Goal: Information Seeking & Learning: Learn about a topic

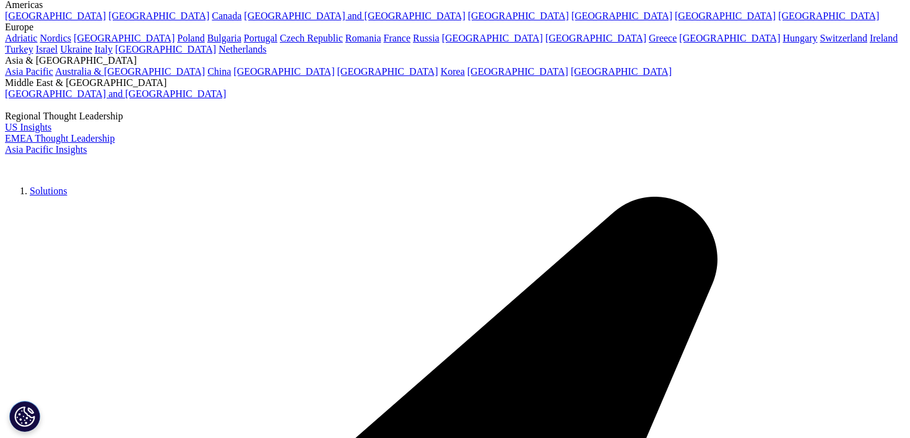
scroll to position [60, 0]
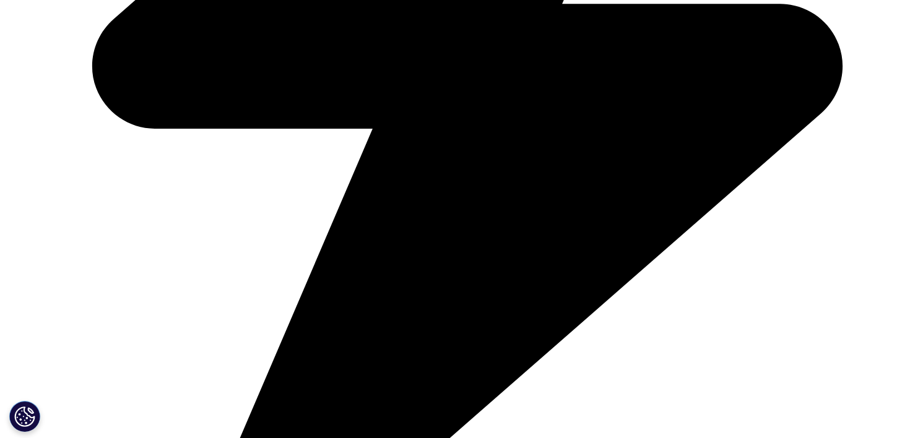
scroll to position [687, 0]
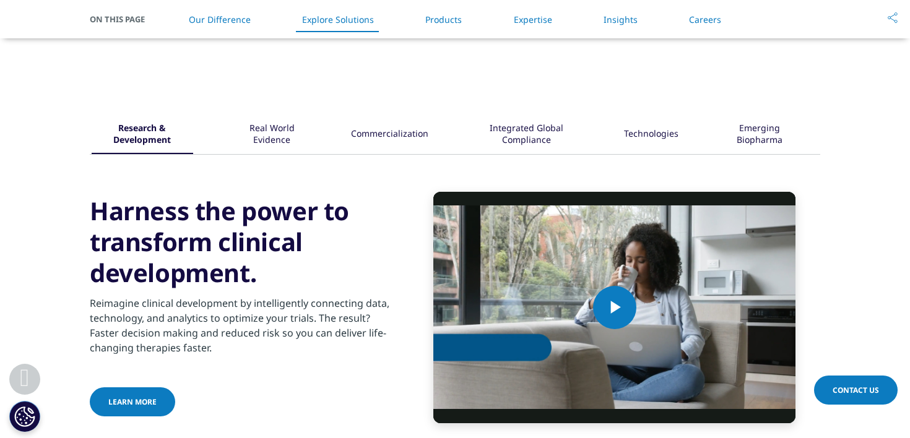
scroll to position [1554, 0]
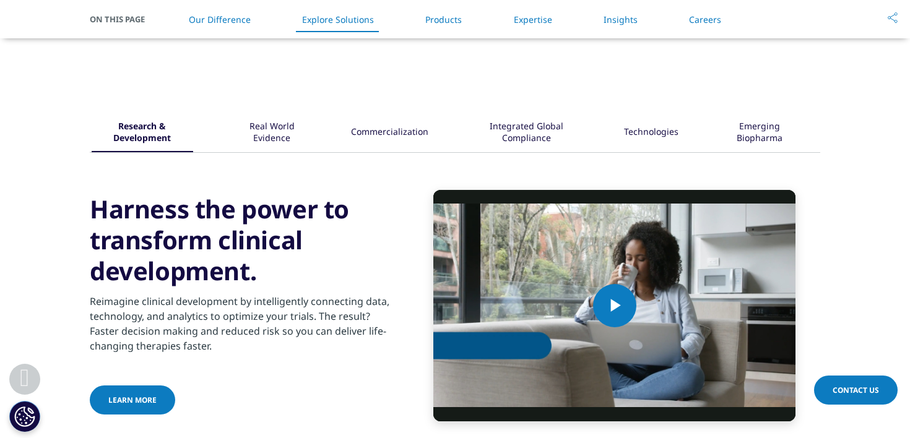
drag, startPoint x: 106, startPoint y: 117, endPoint x: 768, endPoint y: 118, distance: 661.2
click at [768, 118] on div "Research & Development Real World Evidence" at bounding box center [455, 133] width 731 height 38
drag, startPoint x: 792, startPoint y: 139, endPoint x: 498, endPoint y: 131, distance: 294.2
click at [498, 131] on div "Research & Development Real World Evidence" at bounding box center [455, 133] width 731 height 38
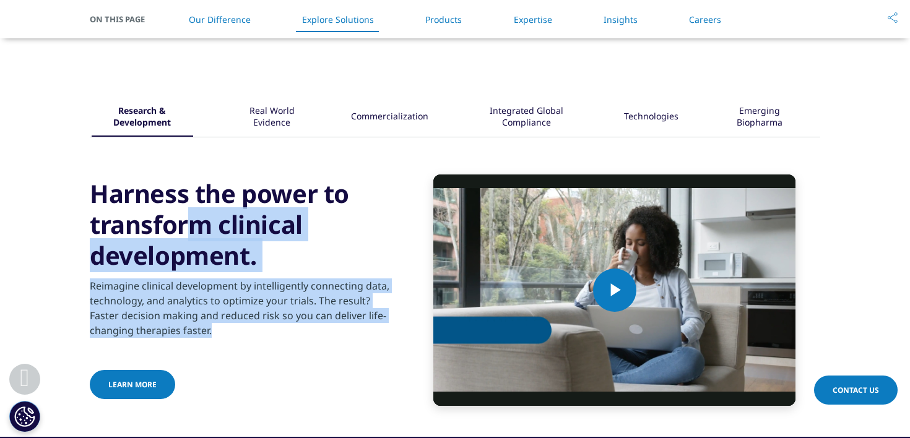
drag, startPoint x: 85, startPoint y: 175, endPoint x: 264, endPoint y: 347, distance: 248.7
click at [264, 347] on div "Research & Development Real World Evidence" at bounding box center [455, 252] width 910 height 370
copy div "Harness the power to transform clinical development. Reimagine clinical develop…"
click at [268, 119] on div "Real World Evidence" at bounding box center [272, 117] width 80 height 38
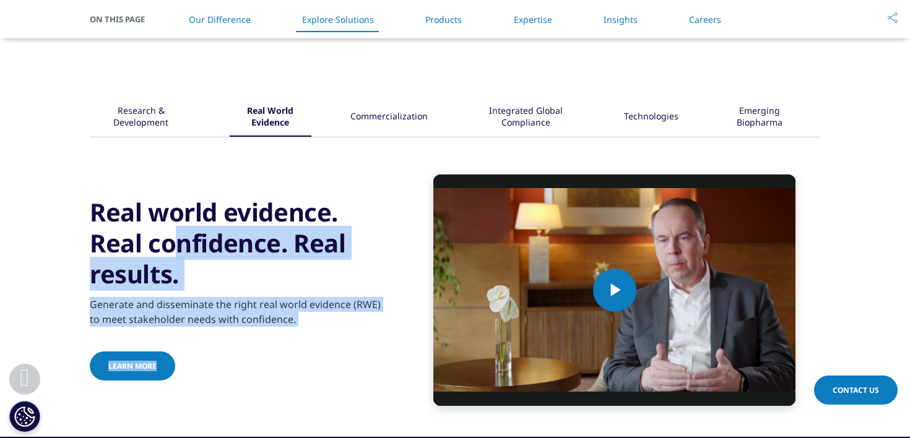
drag, startPoint x: 97, startPoint y: 206, endPoint x: 372, endPoint y: 356, distance: 313.6
click at [372, 356] on div "Real world evidence. Real confidence. Real results. Generate and disseminate th…" at bounding box center [240, 290] width 300 height 186
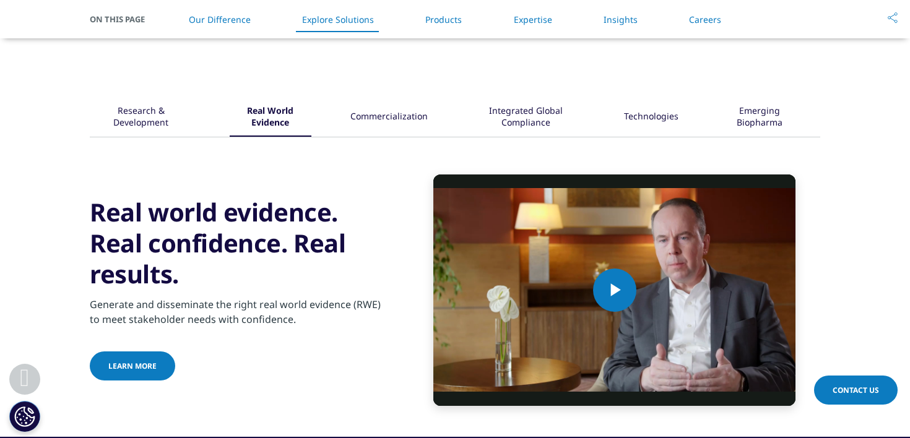
click at [300, 313] on div "Generate and disseminate the right real world evidence (RWE) to meet stakeholde…" at bounding box center [240, 308] width 300 height 37
drag, startPoint x: 306, startPoint y: 324, endPoint x: 64, endPoint y: 200, distance: 272.4
click at [63, 199] on div "Research & Development Real World Evidence" at bounding box center [455, 252] width 910 height 370
copy div "Real world evidence. Real confidence. Real results. Generate and disseminate th…"
click at [386, 115] on div "Commercialization" at bounding box center [388, 117] width 77 height 38
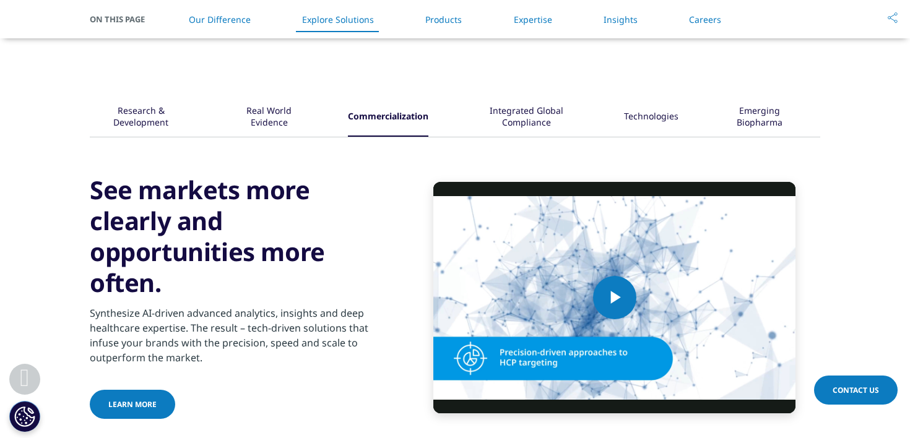
drag, startPoint x: 195, startPoint y: 283, endPoint x: 81, endPoint y: 186, distance: 149.3
click at [81, 186] on div "Research & Development Real World Evidence" at bounding box center [455, 259] width 910 height 385
copy h3 "See markets more clearly and opportunities more often."
click at [228, 245] on h3 "See markets more clearly and opportunities more often." at bounding box center [240, 237] width 300 height 124
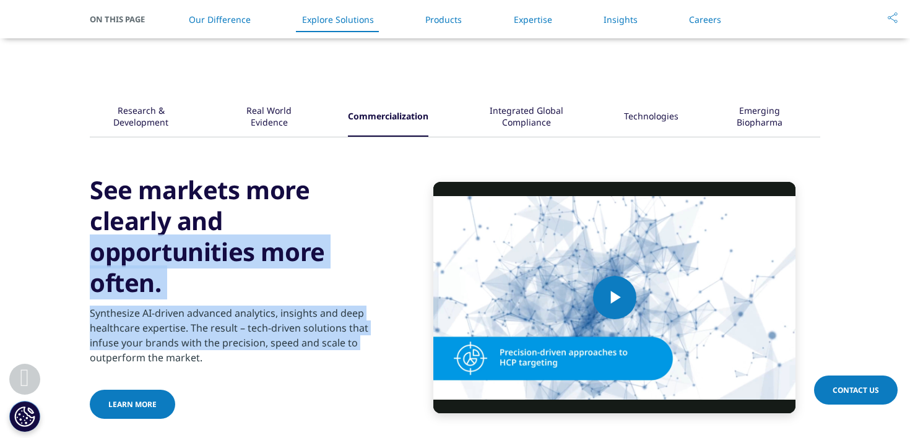
drag, startPoint x: 87, startPoint y: 180, endPoint x: 225, endPoint y: 336, distance: 208.8
click at [225, 336] on div "Research & Development Real World Evidence" at bounding box center [455, 259] width 910 height 385
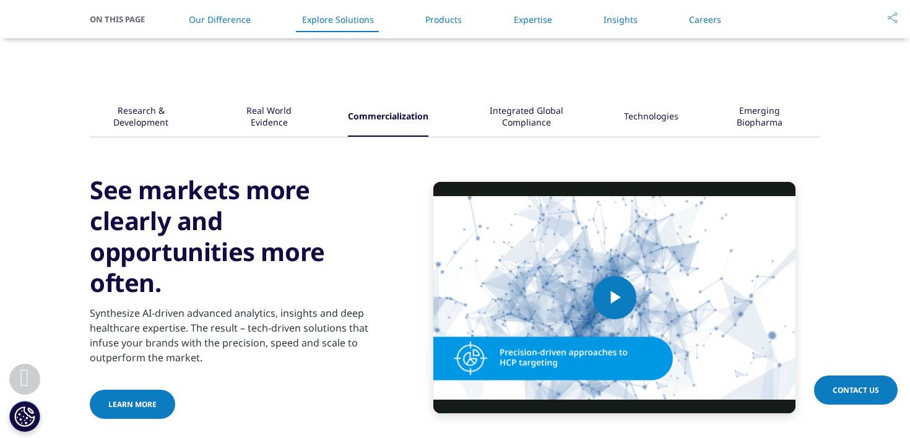
click at [207, 357] on div "Synthesize AI-driven advanced analytics, insights and deep healthcare expertise…" at bounding box center [240, 331] width 300 height 67
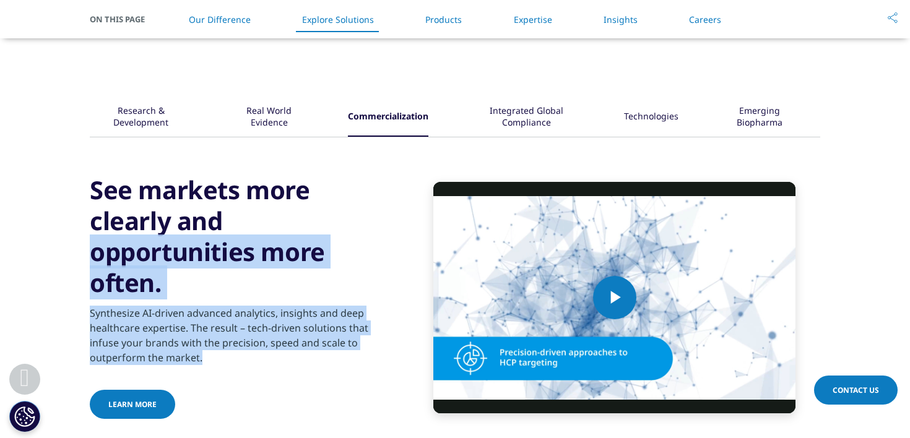
drag, startPoint x: 207, startPoint y: 357, endPoint x: 87, endPoint y: 178, distance: 215.5
click at [87, 178] on div "Research & Development Real World Evidence" at bounding box center [455, 259] width 910 height 385
copy div "See markets more clearly and opportunities more often. Synthesize AI-driven adv…"
click at [529, 114] on div "Integrated Global Compliance" at bounding box center [526, 117] width 118 height 38
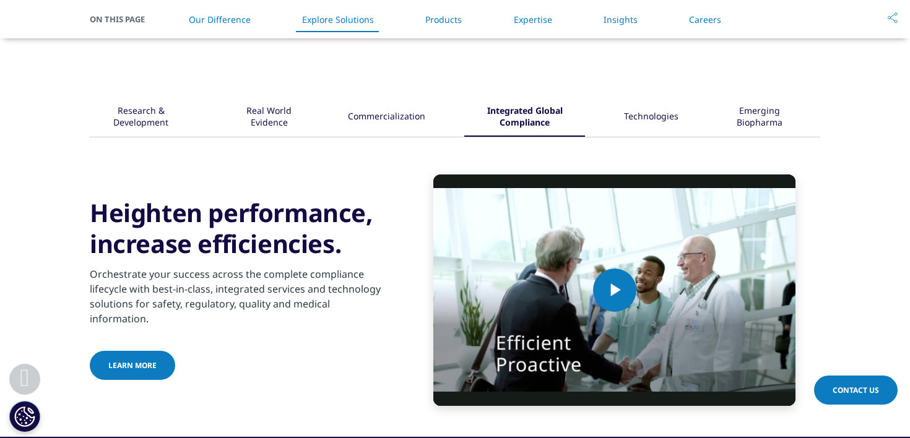
drag, startPoint x: 93, startPoint y: 216, endPoint x: 389, endPoint y: 311, distance: 310.7
click at [389, 311] on div "Heighten performance, increase efficiencies. Orchestrate your success across th…" at bounding box center [240, 289] width 300 height 185
copy div "Heighten performance, increase efficiencies. Orchestrate your success across th…"
click at [659, 128] on div "Technologies" at bounding box center [651, 117] width 54 height 38
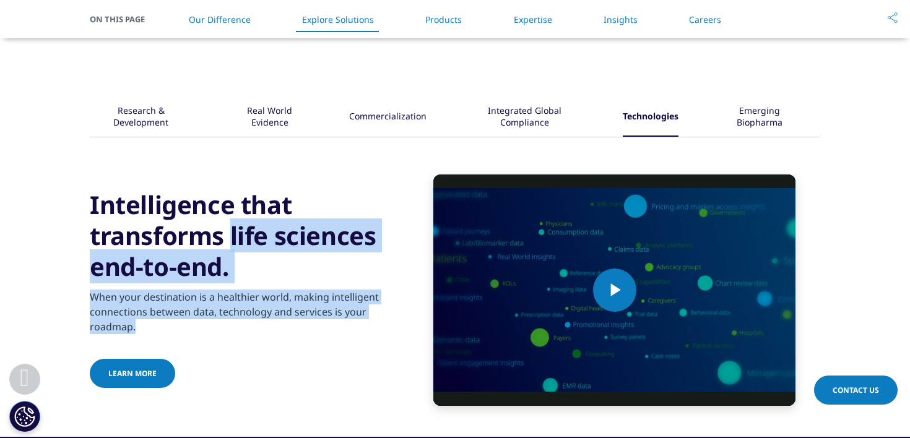
drag, startPoint x: 84, startPoint y: 192, endPoint x: 220, endPoint y: 349, distance: 207.6
click at [221, 349] on div "Research & Development Real World Evidence" at bounding box center [455, 252] width 910 height 370
copy div "Intelligence that transforms life sciences end-to-end. When your destination is…"
click at [766, 116] on div "Emerging Biopharma" at bounding box center [760, 117] width 84 height 38
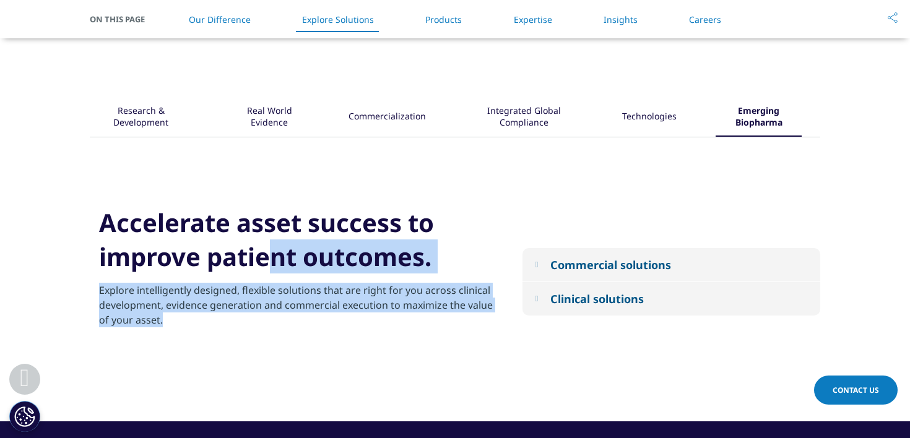
drag, startPoint x: 95, startPoint y: 216, endPoint x: 227, endPoint y: 323, distance: 170.4
click at [227, 323] on div "Accelerate asset success to improve patient outcomes. Explore intelligently des…" at bounding box center [297, 283] width 414 height 154
copy div "Accelerate asset success to improve patient outcomes. Explore intelligently des…"
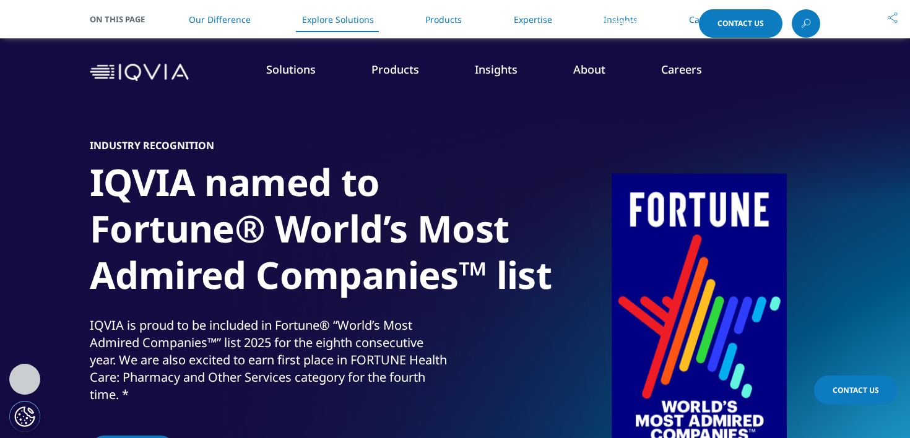
scroll to position [1569, 0]
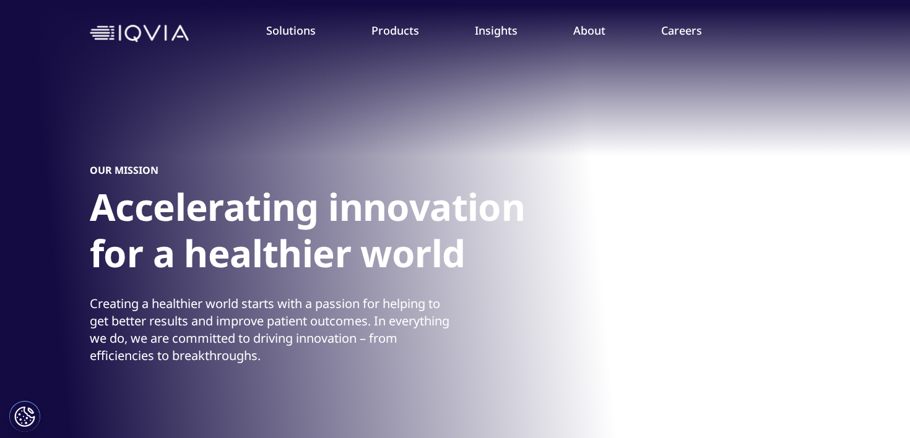
scroll to position [49, 0]
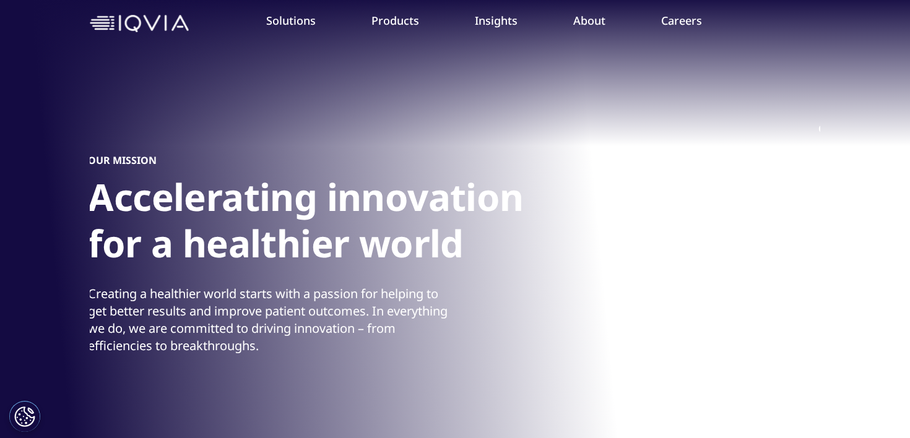
click at [118, 299] on div "OUR MISSION Accelerating innovation for a healthier world Creating a healthier …" at bounding box center [453, 254] width 731 height 421
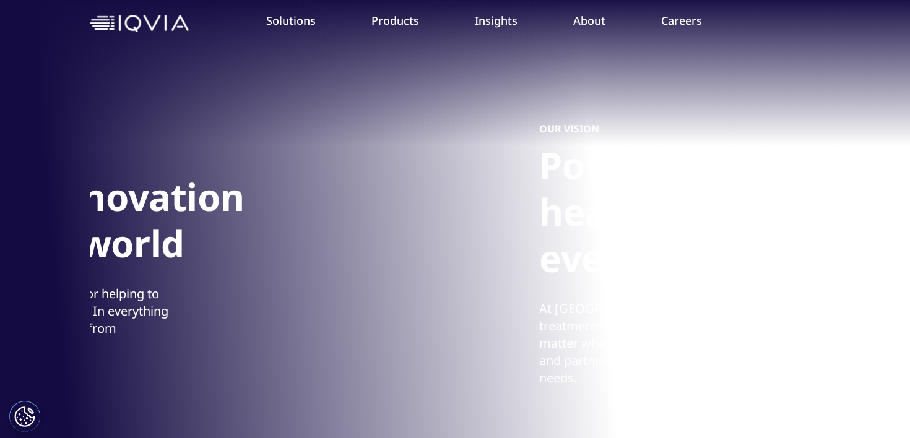
click at [258, 262] on div "OUR MISSION Accelerating innovation for a healthier world Creating a healthier …" at bounding box center [174, 254] width 731 height 421
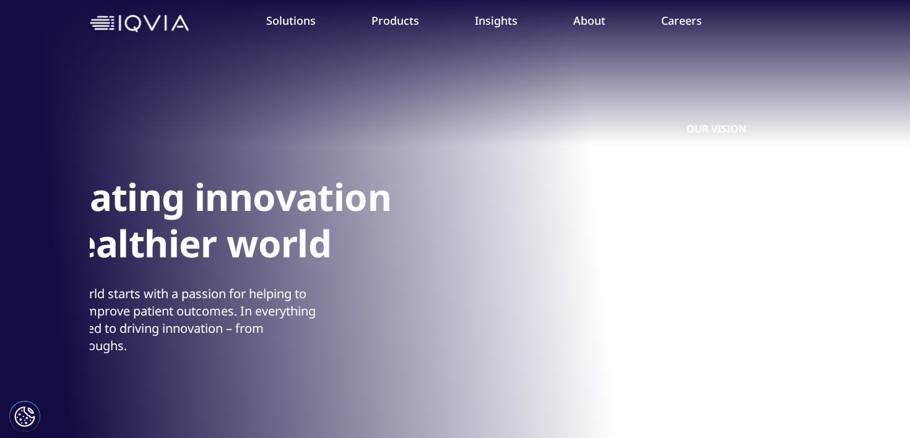
click at [0, 292] on section "Your browser does not support the video tag. Your browser does not support the …" at bounding box center [455, 229] width 910 height 557
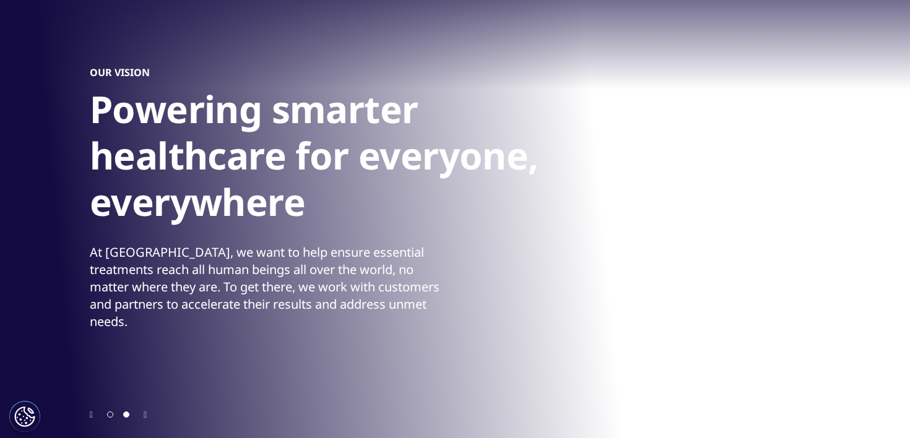
scroll to position [144, 0]
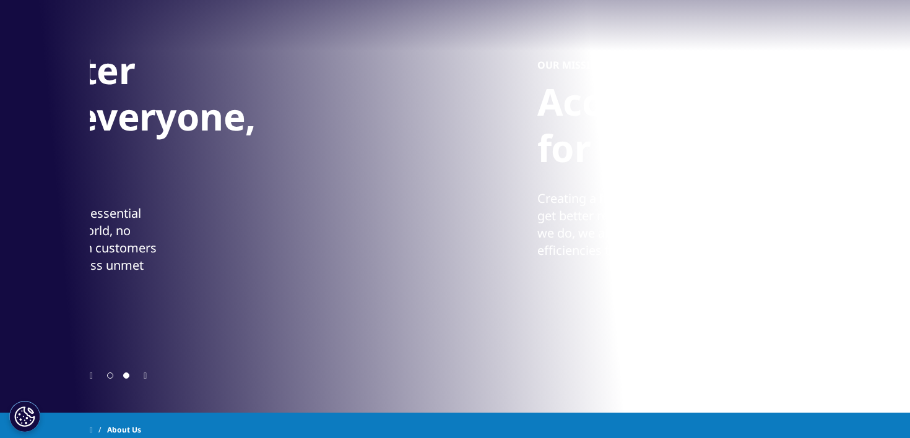
click at [26, 267] on section "Your browser does not support the video tag. Your browser does not support the …" at bounding box center [455, 134] width 910 height 557
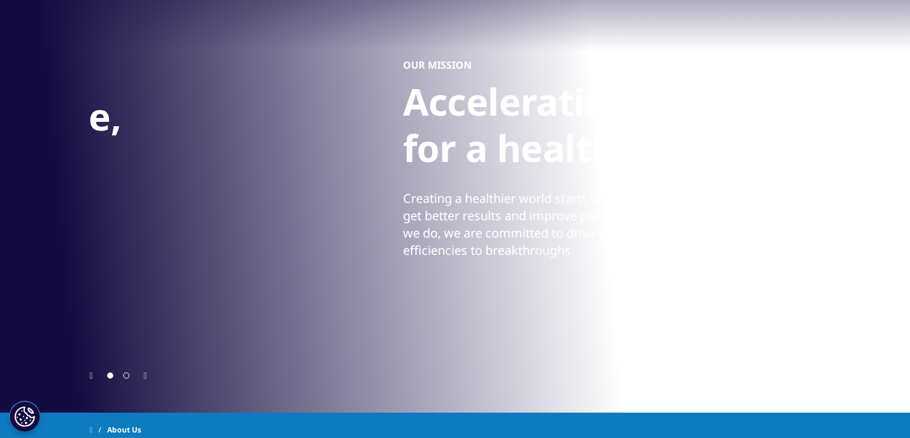
click at [558, 231] on div "Creating a healthier world starts with a passion for helping to get better resu…" at bounding box center [584, 224] width 362 height 69
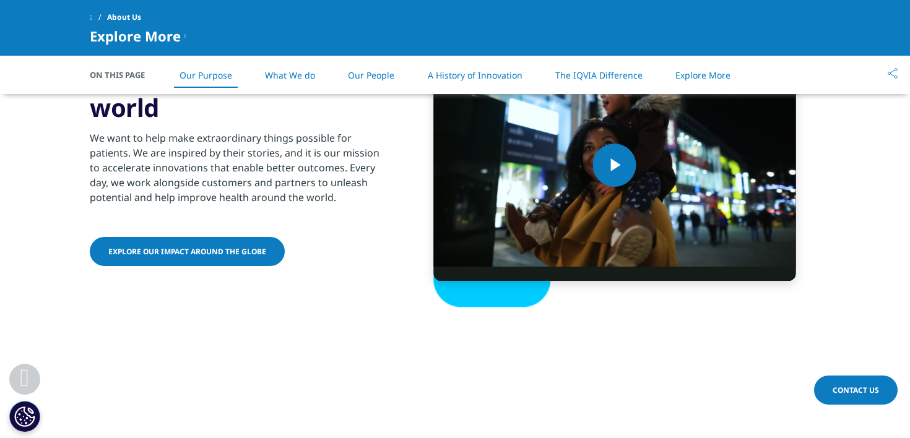
scroll to position [533, 0]
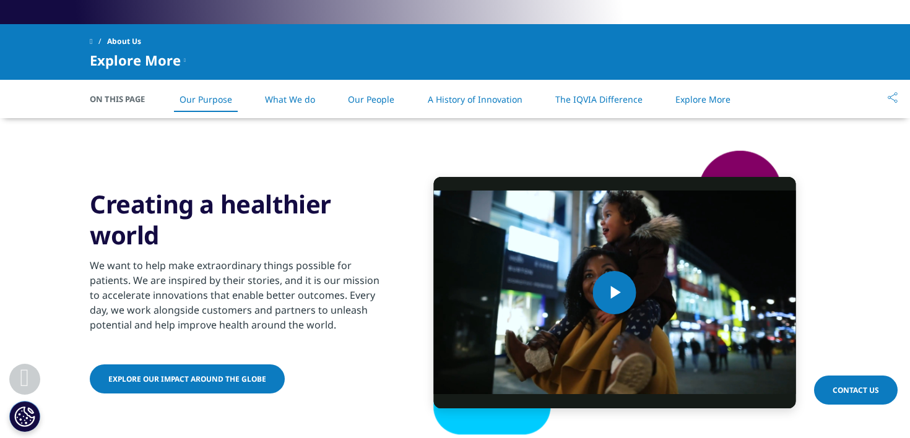
click at [282, 100] on link "What We do" at bounding box center [290, 99] width 50 height 12
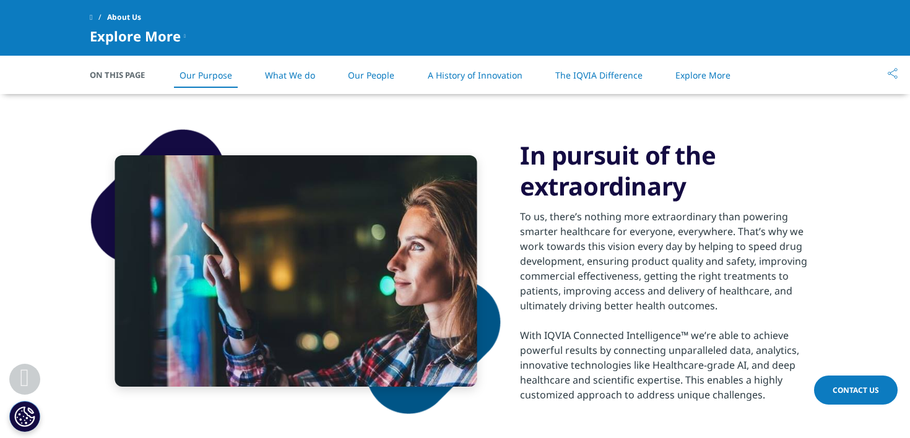
scroll to position [835, 0]
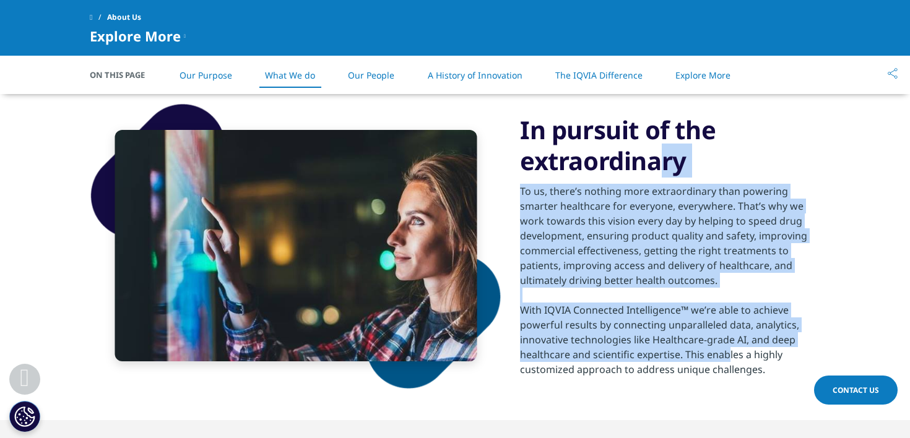
drag, startPoint x: 516, startPoint y: 124, endPoint x: 726, endPoint y: 360, distance: 315.3
click at [726, 360] on div "In pursuit of the extraordinary To us, there’s nothing more extraordinary than …" at bounding box center [455, 246] width 731 height 349
click at [726, 360] on div "With IQVIA Connected Intelligence™ we’re able to achieve powerful results by co…" at bounding box center [670, 340] width 300 height 74
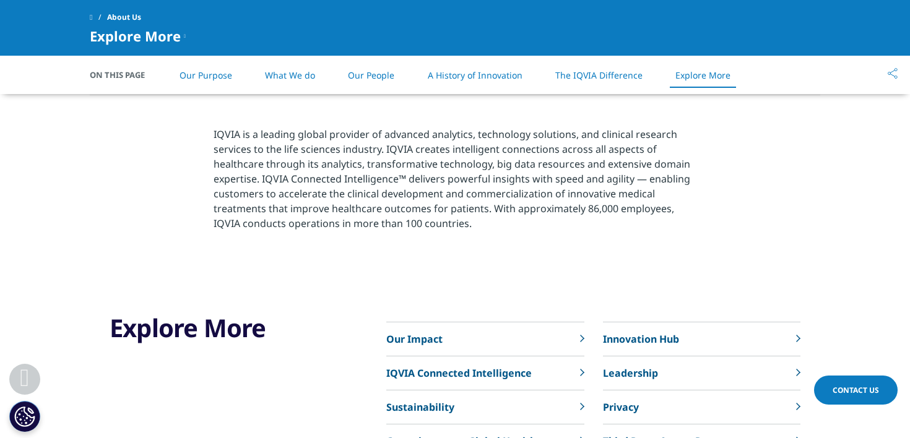
scroll to position [2724, 0]
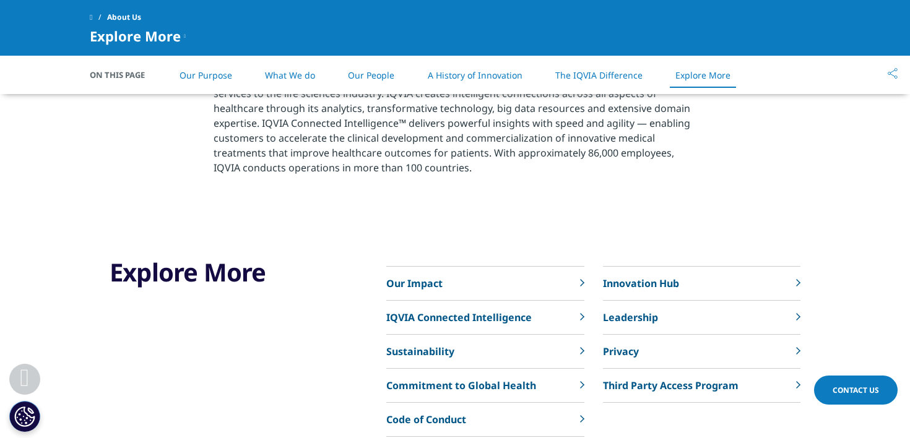
click at [421, 288] on p "Our Impact" at bounding box center [414, 283] width 56 height 15
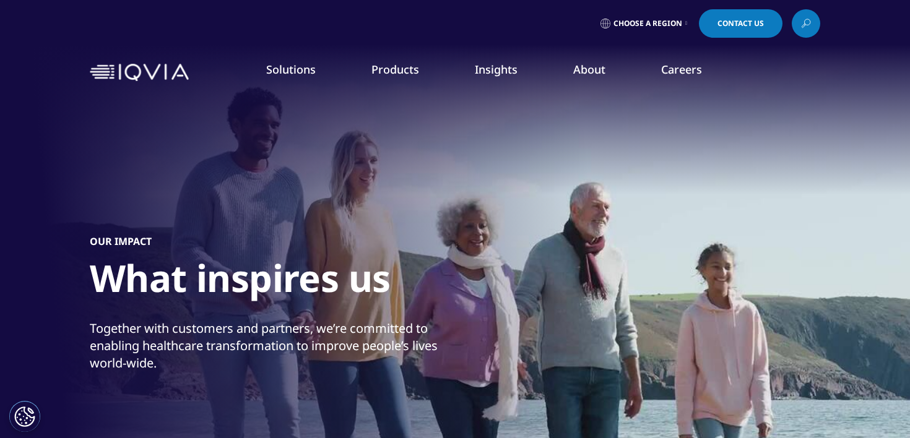
click at [279, 56] on nav "Solutions quick find a capability Clear Search Loading SOLUTIONS Research & Dev…" at bounding box center [507, 72] width 627 height 58
click at [291, 76] on link "Solutions" at bounding box center [291, 69] width 50 height 15
click at [108, 132] on span "quick find a capability" at bounding box center [99, 134] width 97 height 11
type input "patient engagement"
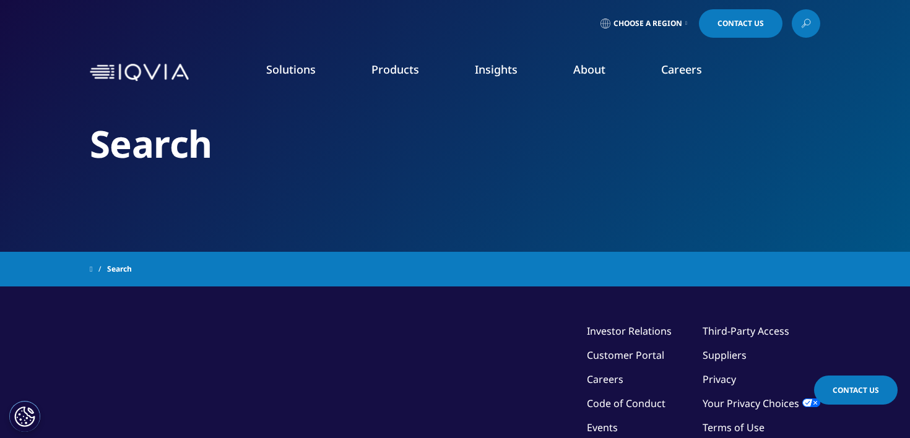
type input "patient engagement"
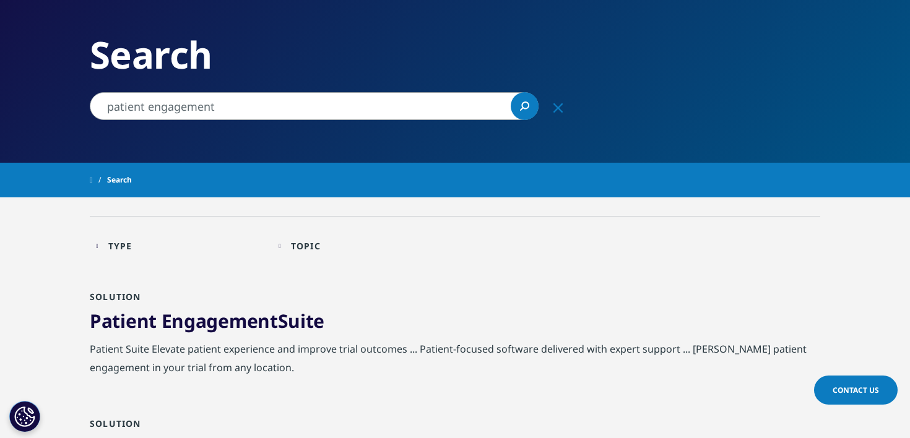
scroll to position [88, 0]
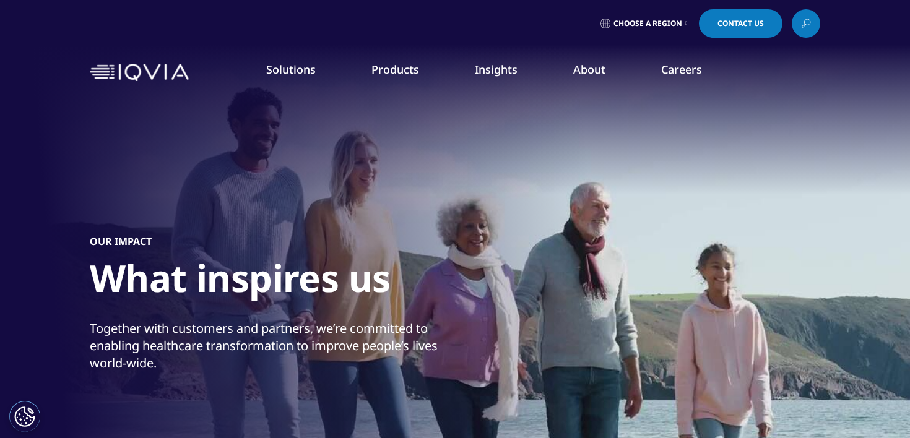
click at [82, 246] on link "Commercialization" at bounding box center [71, 247] width 80 height 12
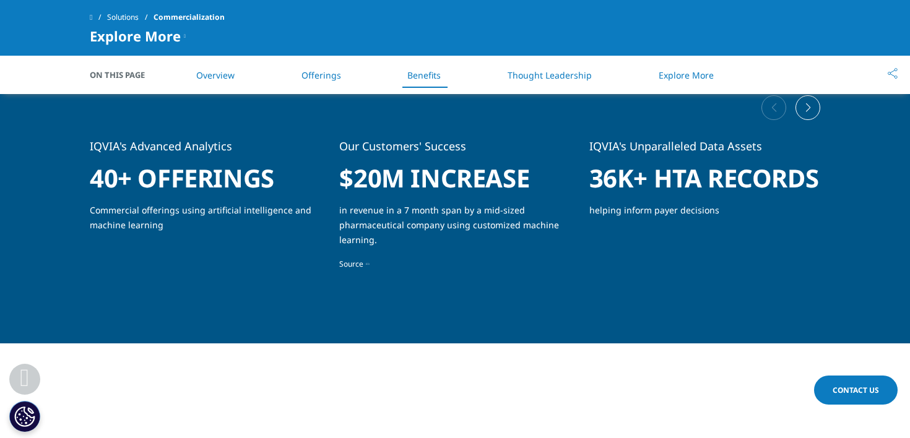
scroll to position [2395, 0]
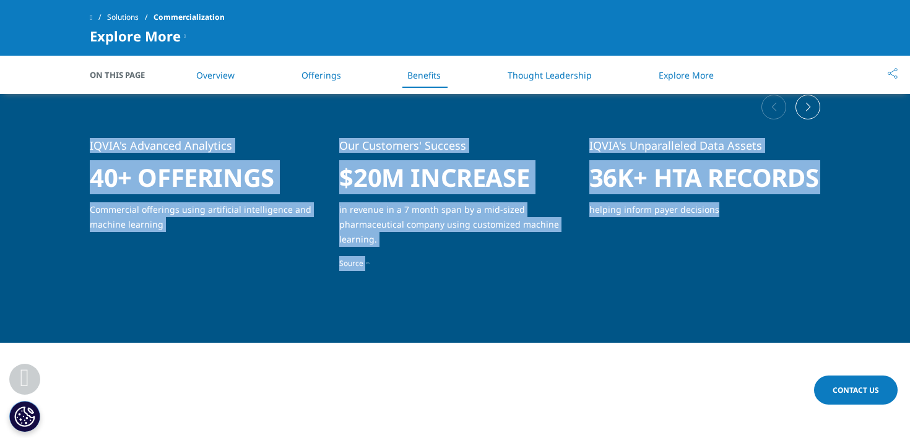
drag, startPoint x: 80, startPoint y: 144, endPoint x: 771, endPoint y: 207, distance: 693.2
click at [771, 207] on div "IQVIA's Advanced Analytics 40+ offerings Commercial offerings using artificial …" at bounding box center [455, 181] width 768 height 211
copy div "IQVIA's Advanced Analytics 40+ offerings Commercial offerings using artificial …"
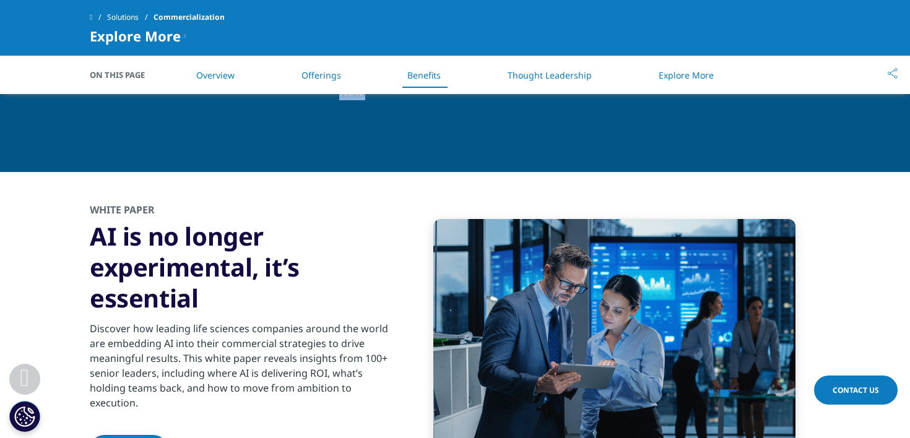
scroll to position [2567, 0]
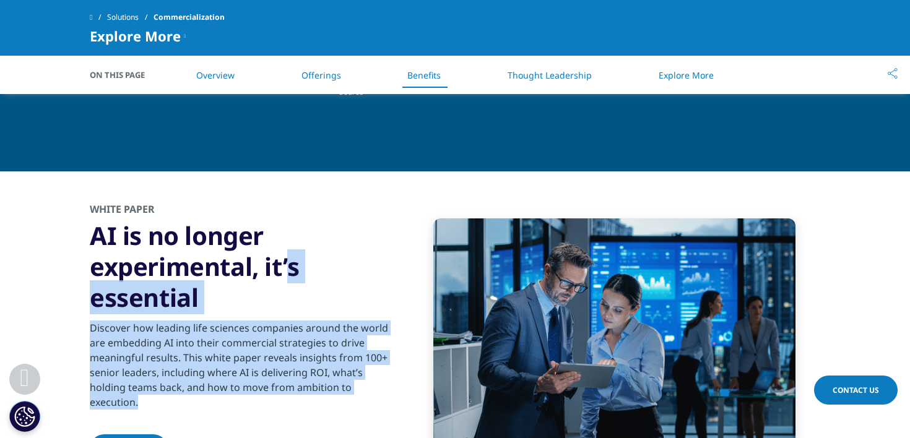
drag, startPoint x: 94, startPoint y: 210, endPoint x: 154, endPoint y: 402, distance: 201.1
click at [154, 402] on div "White Paper AI is no longer experimental, it’s essential Discover how leading l…" at bounding box center [240, 334] width 300 height 264
copy div "AI is no longer experimental, it’s essential Discover how leading life sciences…"
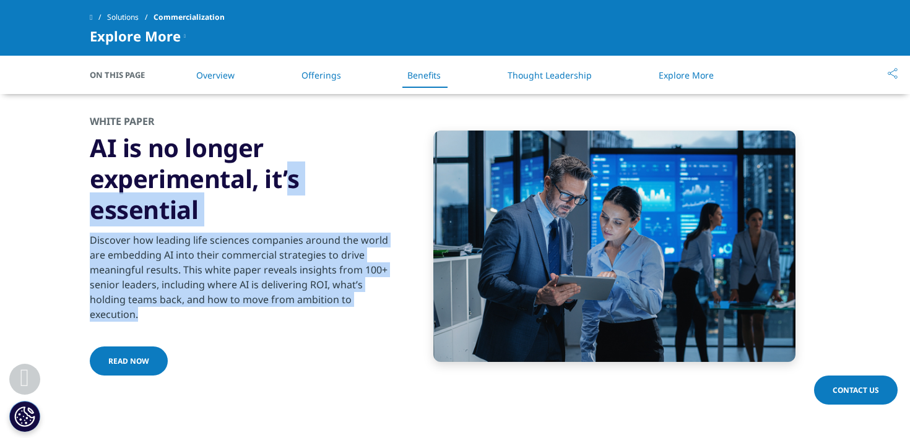
scroll to position [2409, 0]
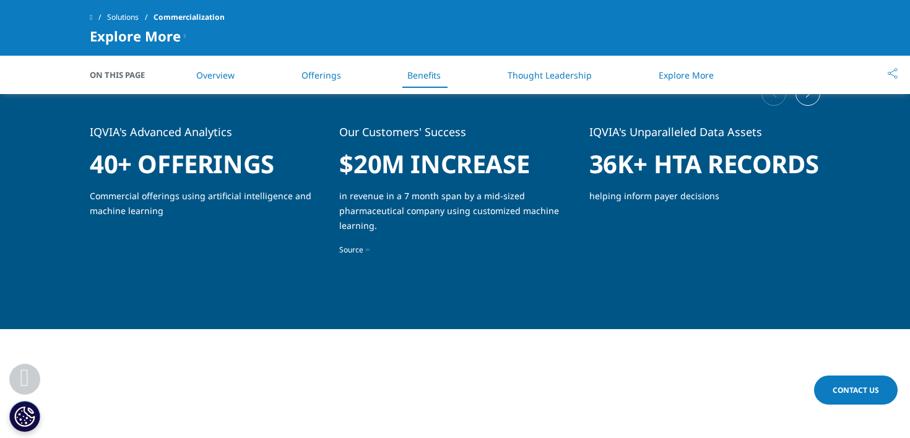
click at [92, 18] on span at bounding box center [91, 17] width 2 height 9
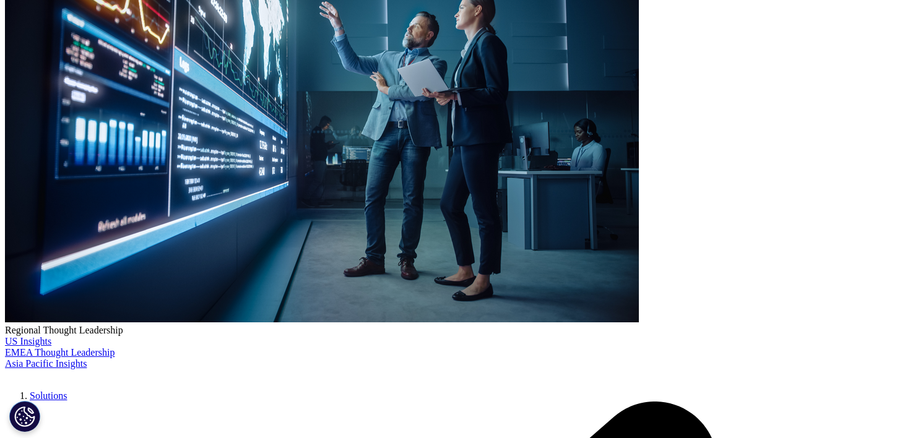
scroll to position [186, 0]
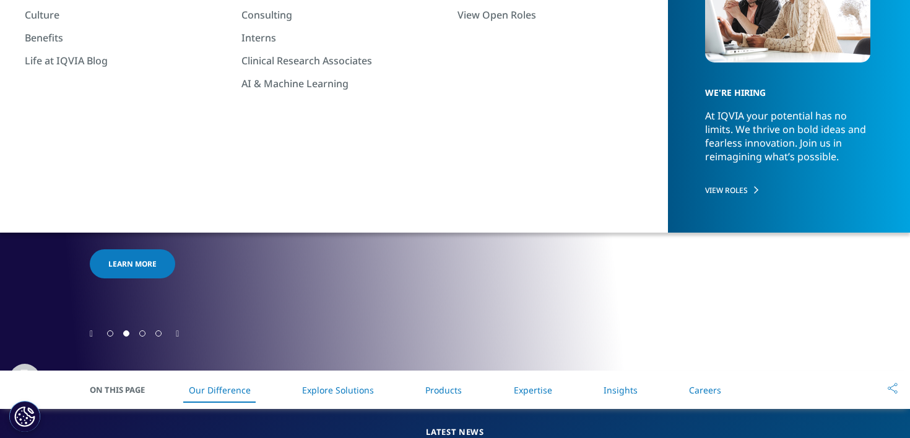
click at [177, 330] on icon "Next slide" at bounding box center [177, 334] width 3 height 9
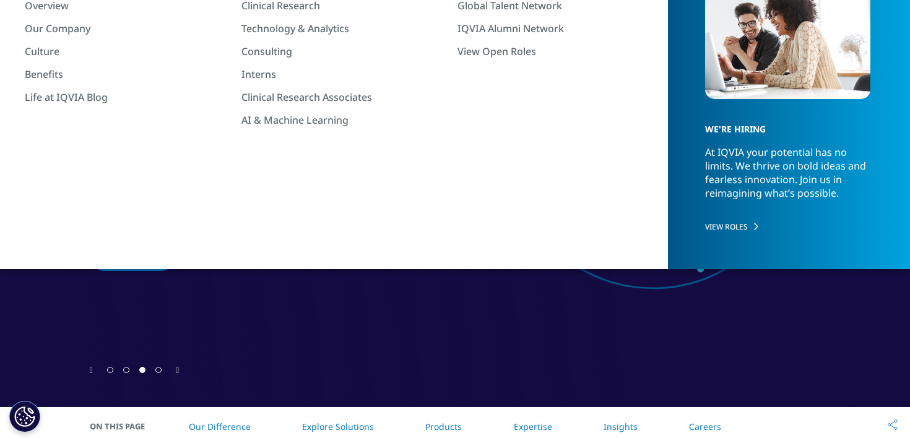
click at [207, 425] on link "Our Difference" at bounding box center [220, 427] width 62 height 12
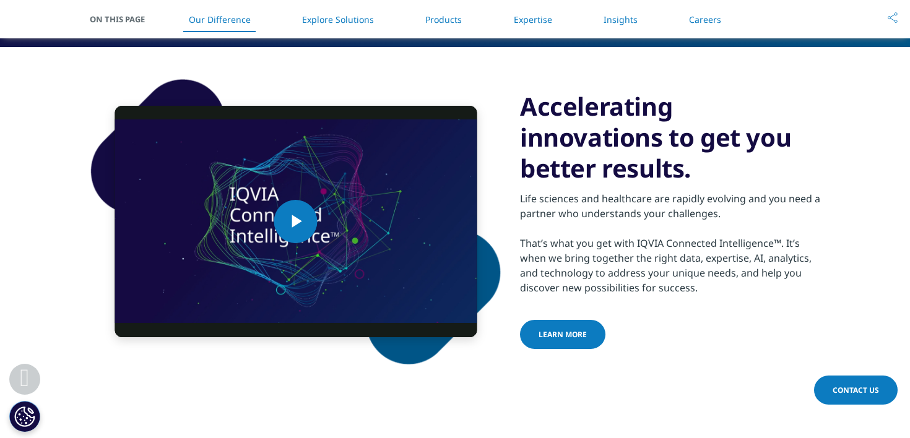
scroll to position [646, 0]
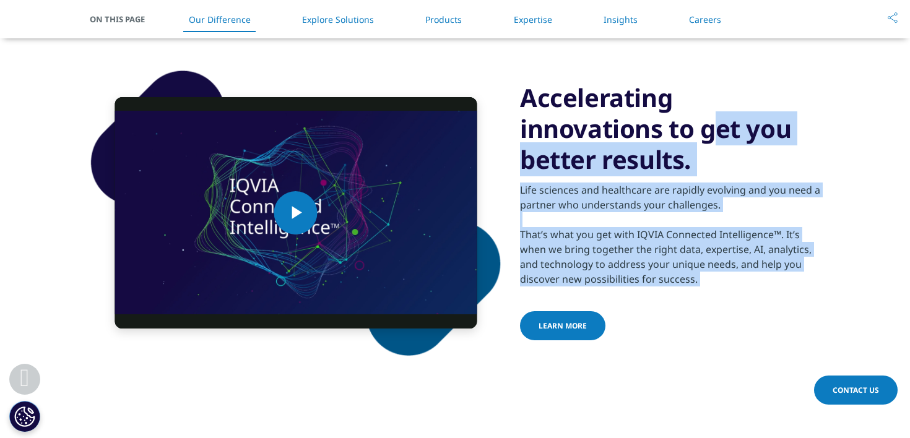
drag, startPoint x: 712, startPoint y: 296, endPoint x: 525, endPoint y: 86, distance: 281.1
click at [525, 86] on div "Accelerating innovations to get you better results. Life sciences and healthcar…" at bounding box center [670, 212] width 300 height 261
copy div "Accelerating innovations to get you better results. Life sciences and healthcar…"
click at [539, 19] on link "Expertise" at bounding box center [533, 20] width 38 height 12
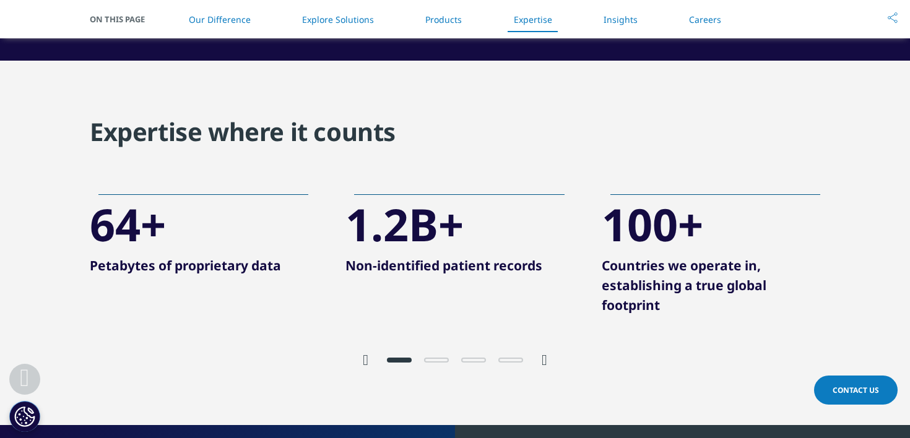
scroll to position [2419, 0]
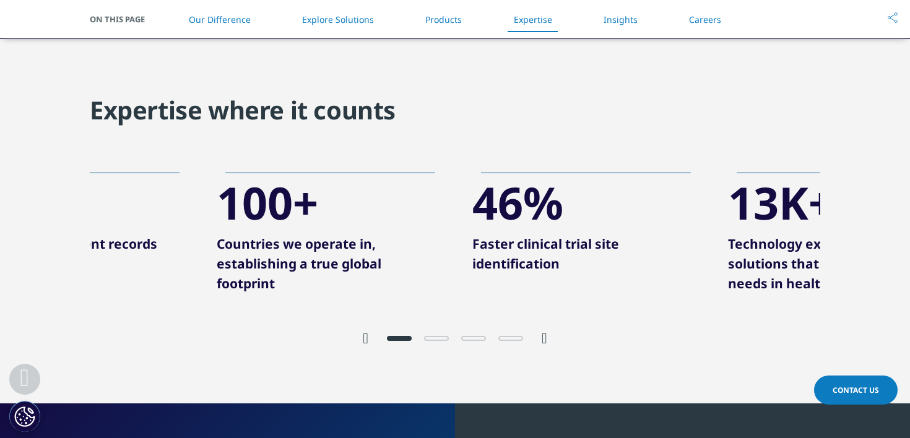
click at [334, 247] on p "Countries we operate in, establishing a true global footprint" at bounding box center [326, 268] width 219 height 69
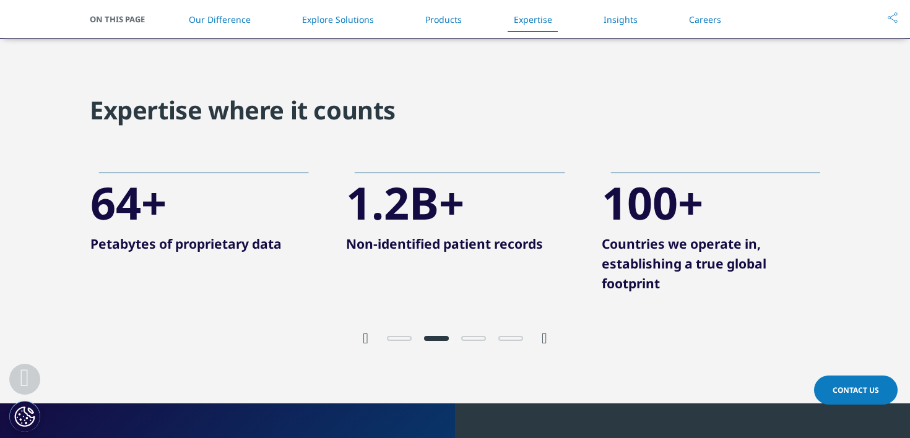
click at [467, 262] on div "1.2B+ Non-identified patient records" at bounding box center [455, 216] width 219 height 95
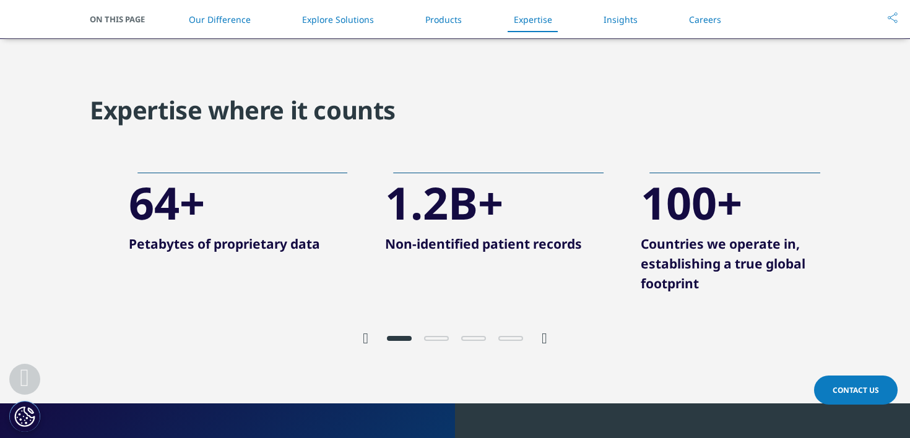
click at [180, 210] on div "64+" at bounding box center [167, 202] width 76 height 51
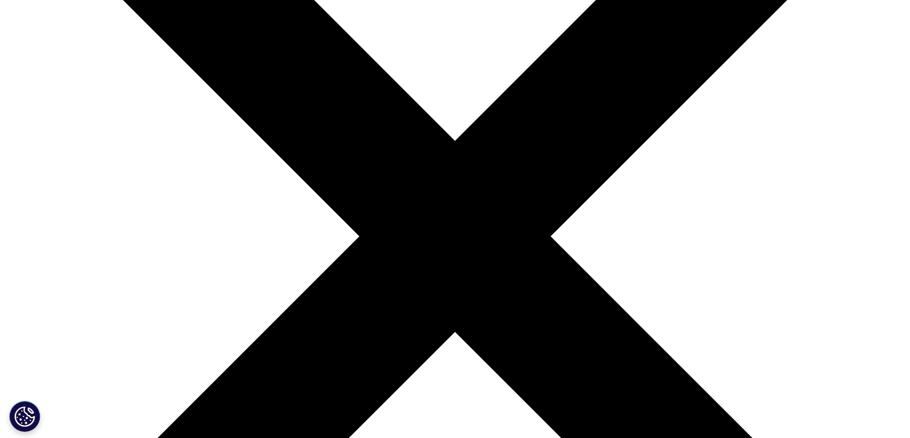
scroll to position [310, 0]
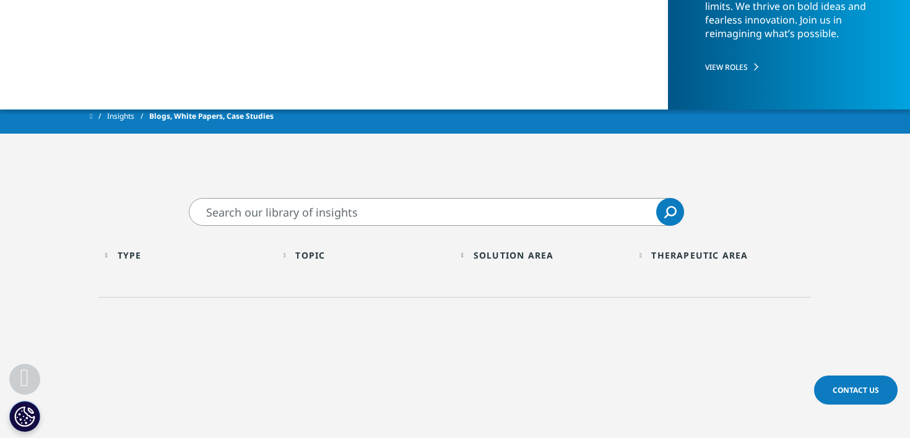
click at [131, 258] on div "Type" at bounding box center [130, 255] width 24 height 12
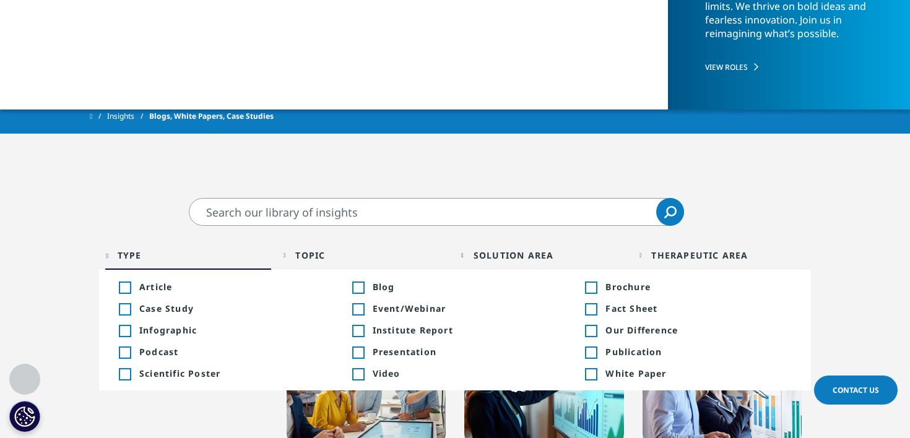
click at [124, 305] on div "Toggle" at bounding box center [124, 309] width 11 height 11
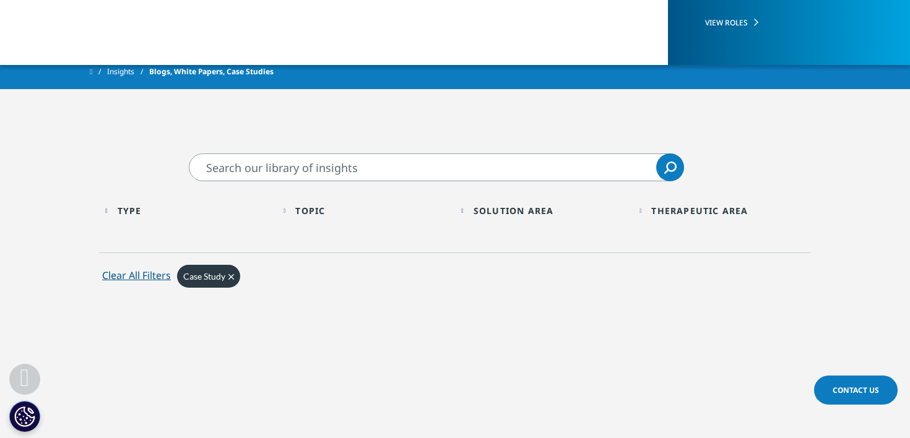
scroll to position [353, 0]
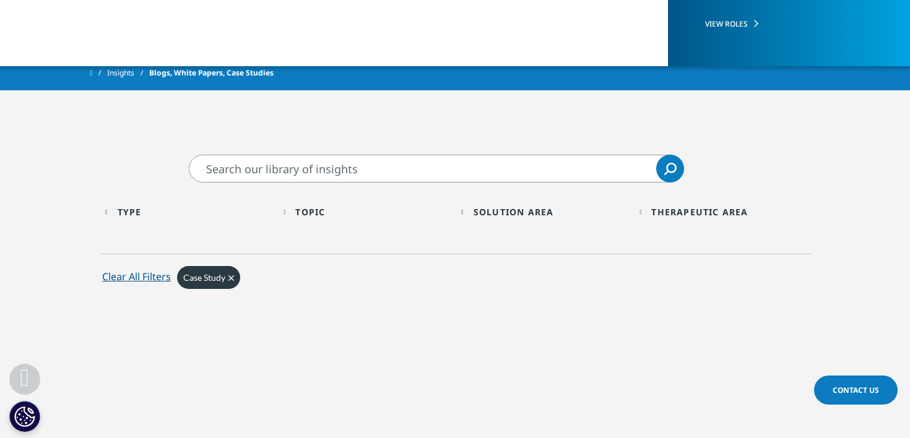
click at [365, 214] on div "Topic Loading" at bounding box center [372, 212] width 154 height 12
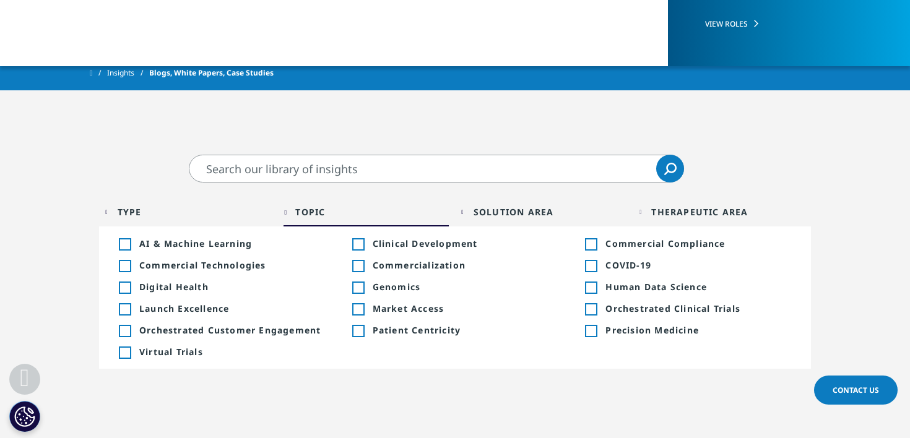
click at [533, 211] on div "Solution Area" at bounding box center [514, 212] width 80 height 12
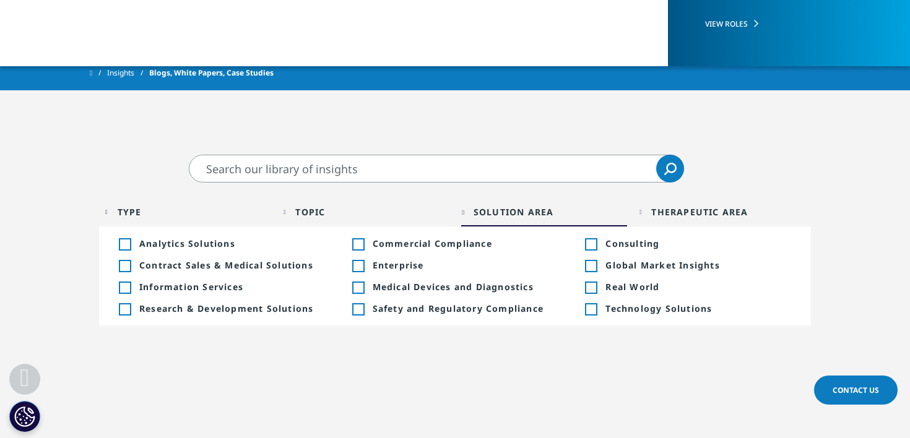
click at [726, 214] on div "Therapeutic Area" at bounding box center [699, 212] width 97 height 12
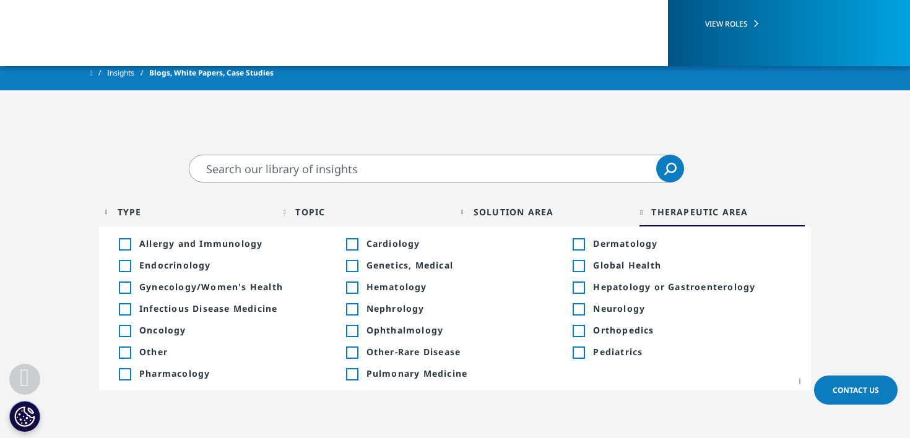
click at [485, 212] on div "Solution Area" at bounding box center [514, 212] width 80 height 12
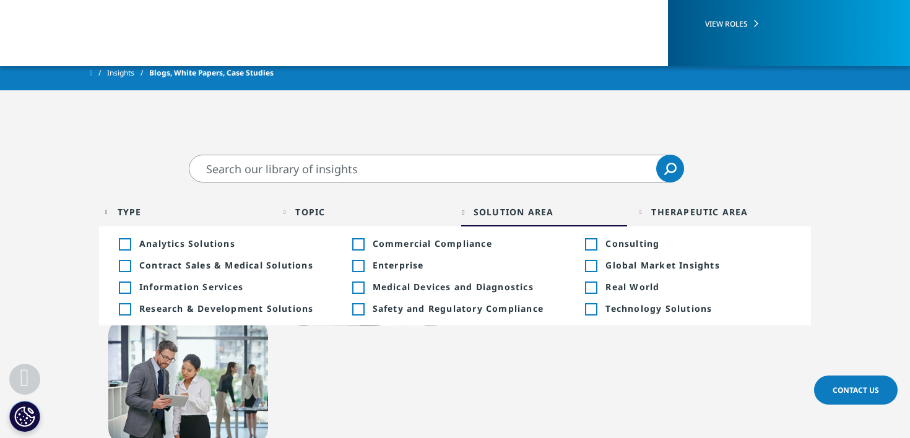
click at [594, 241] on div "Toggle" at bounding box center [590, 244] width 11 height 11
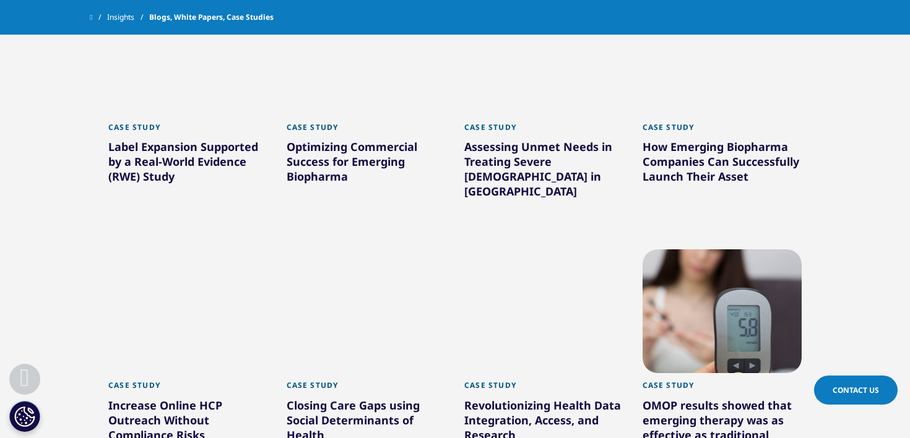
scroll to position [651, 0]
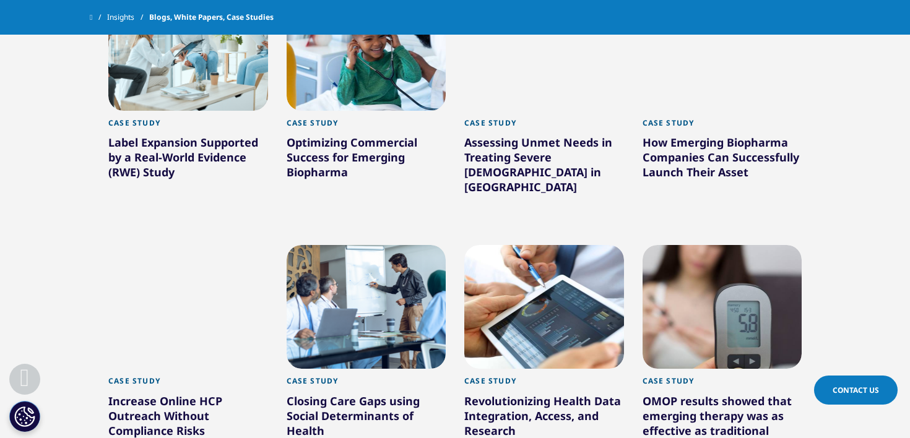
click at [348, 131] on div "Case Study" at bounding box center [367, 126] width 160 height 17
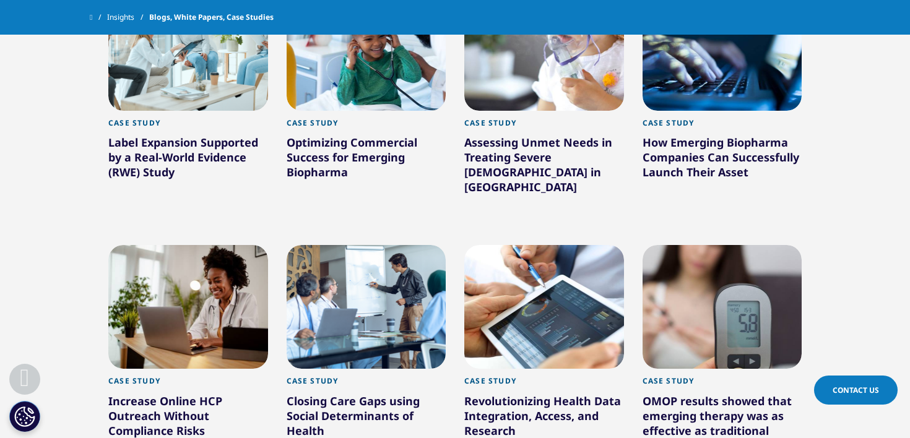
click at [382, 152] on div "Optimizing Commercial Success for Emerging Biopharma" at bounding box center [367, 160] width 160 height 50
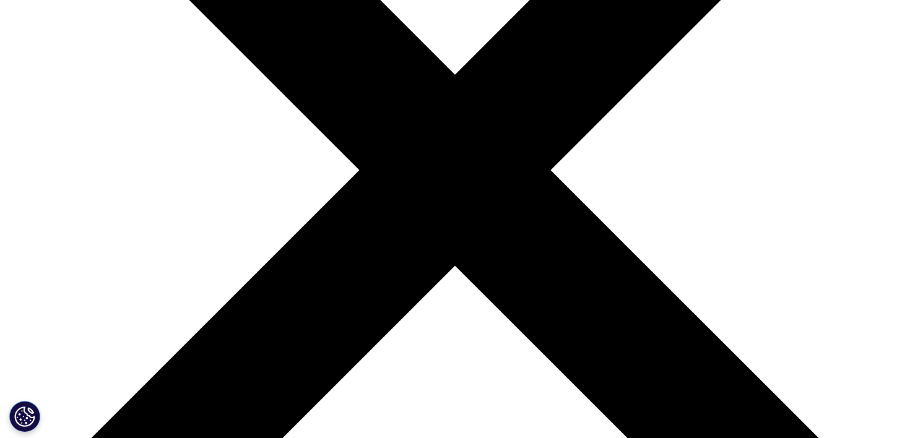
scroll to position [462, 0]
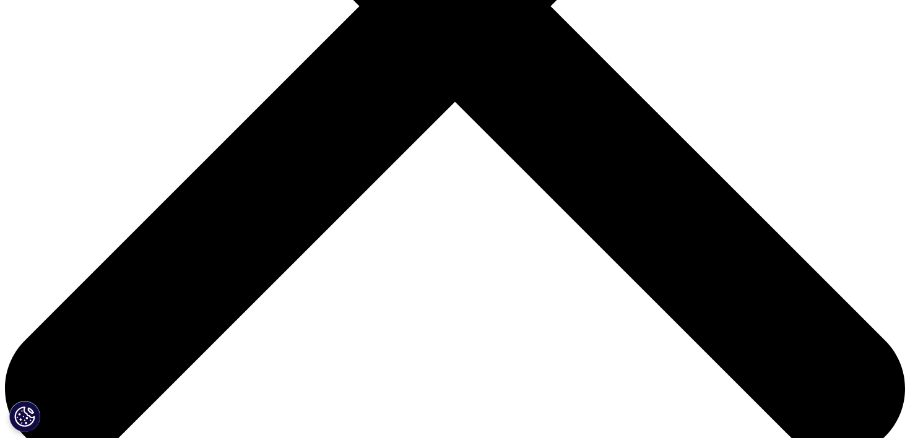
drag, startPoint x: 466, startPoint y: 137, endPoint x: 771, endPoint y: 175, distance: 308.2
drag, startPoint x: 772, startPoint y: 199, endPoint x: 570, endPoint y: 158, distance: 205.8
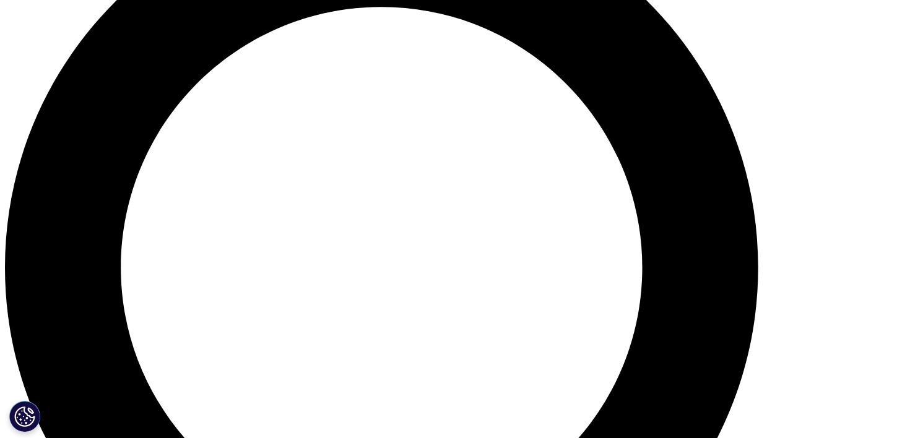
scroll to position [1032, 0]
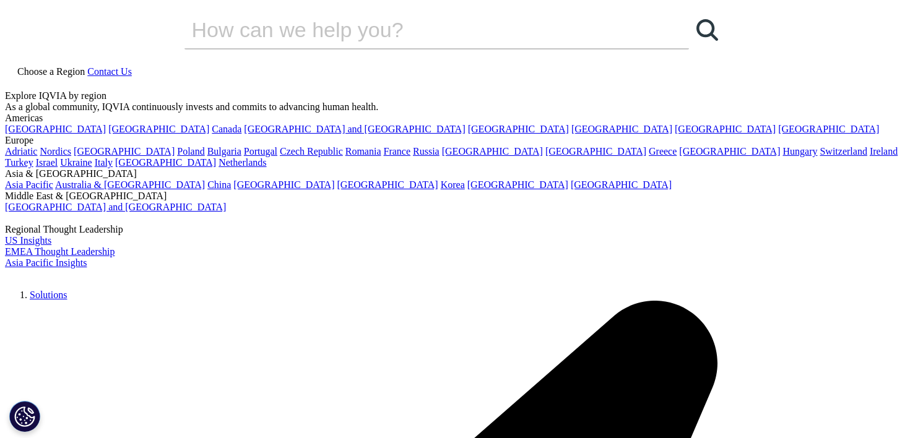
click at [104, 277] on img at bounding box center [54, 277] width 99 height 0
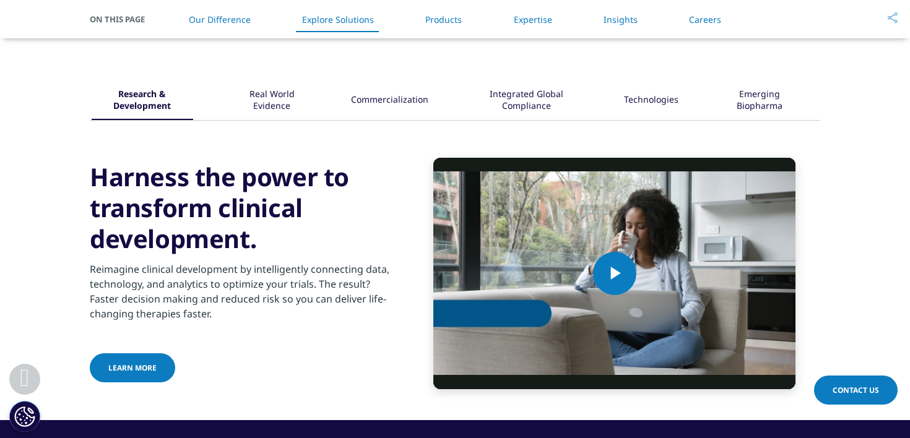
scroll to position [1587, 0]
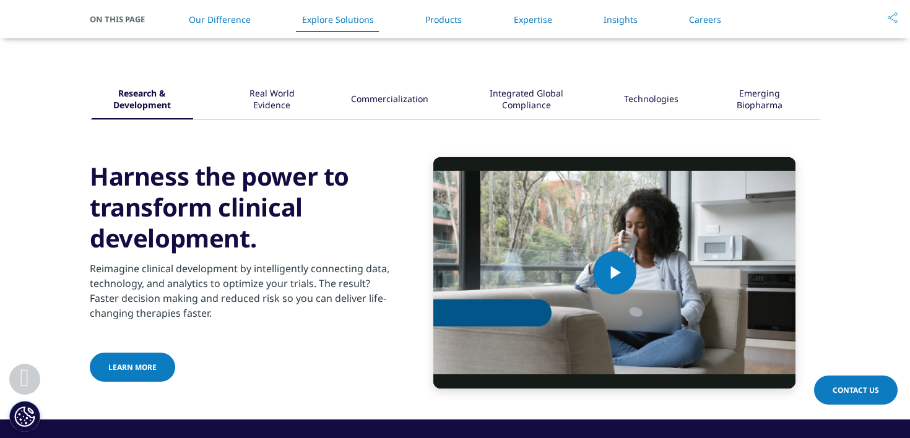
click at [230, 271] on p "Reimagine clinical development by intelligently connecting data, technology, an…" at bounding box center [240, 294] width 300 height 67
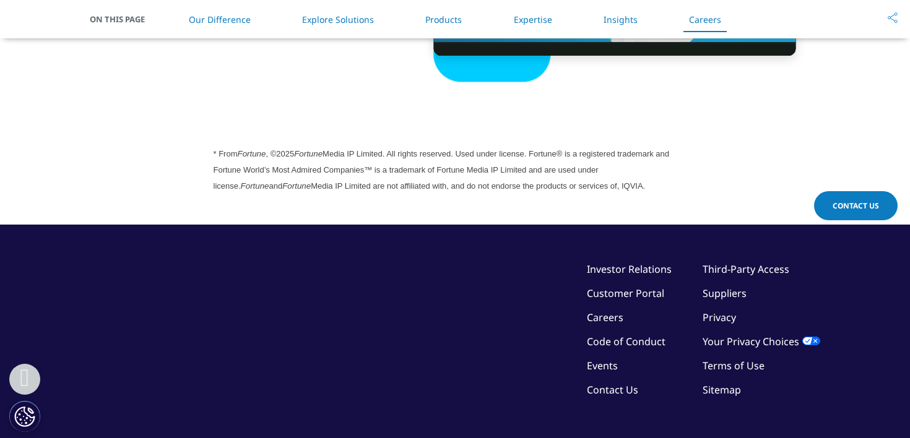
scroll to position [3471, 0]
